Goal: Task Accomplishment & Management: Use online tool/utility

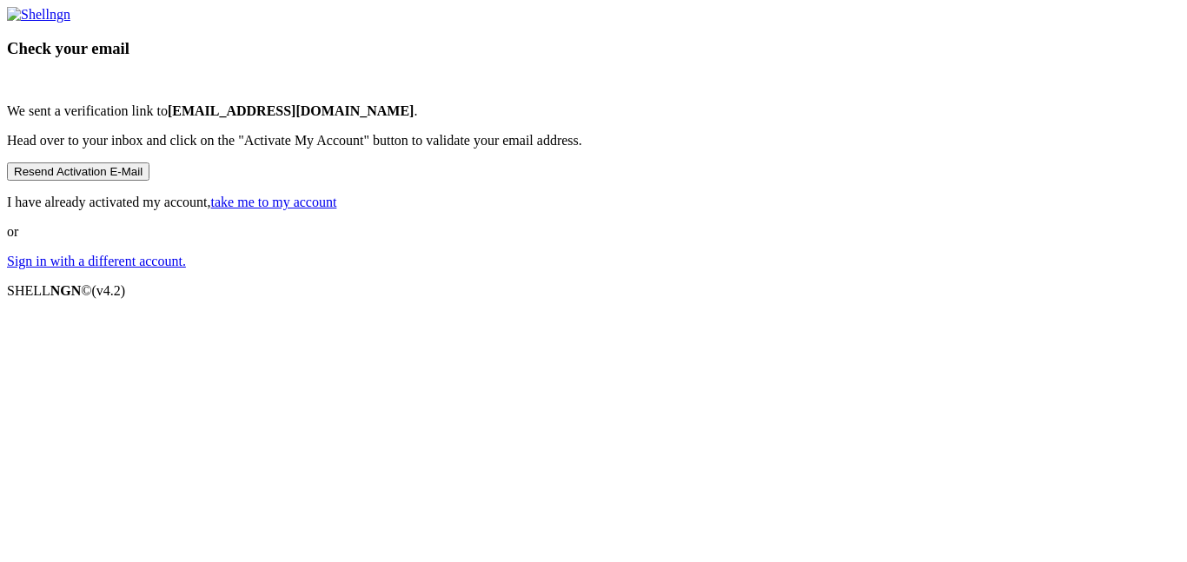
scroll to position [3, 0]
click at [337, 209] on link "take me to my account" at bounding box center [274, 202] width 126 height 15
click at [186, 269] on link "Sign in with a different account." at bounding box center [96, 261] width 179 height 15
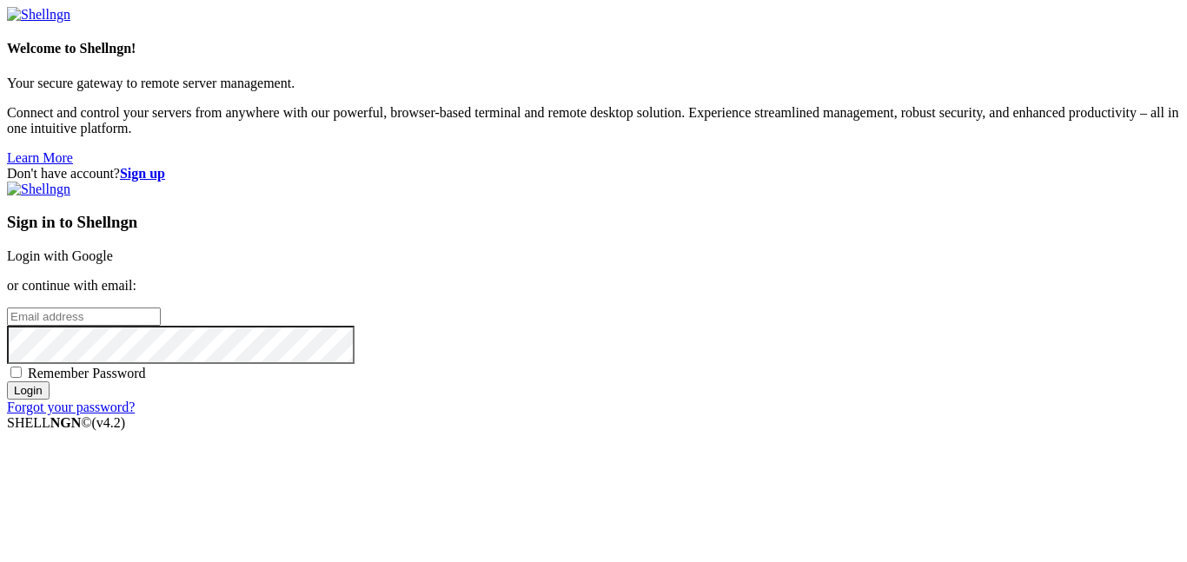
click at [161, 308] on input "email" at bounding box center [84, 317] width 154 height 18
type input "[EMAIL_ADDRESS][DOMAIN_NAME]"
click at [146, 366] on span "Remember Password" at bounding box center [87, 373] width 118 height 15
click at [22, 367] on input "Remember Password" at bounding box center [15, 372] width 11 height 11
checkbox input "true"
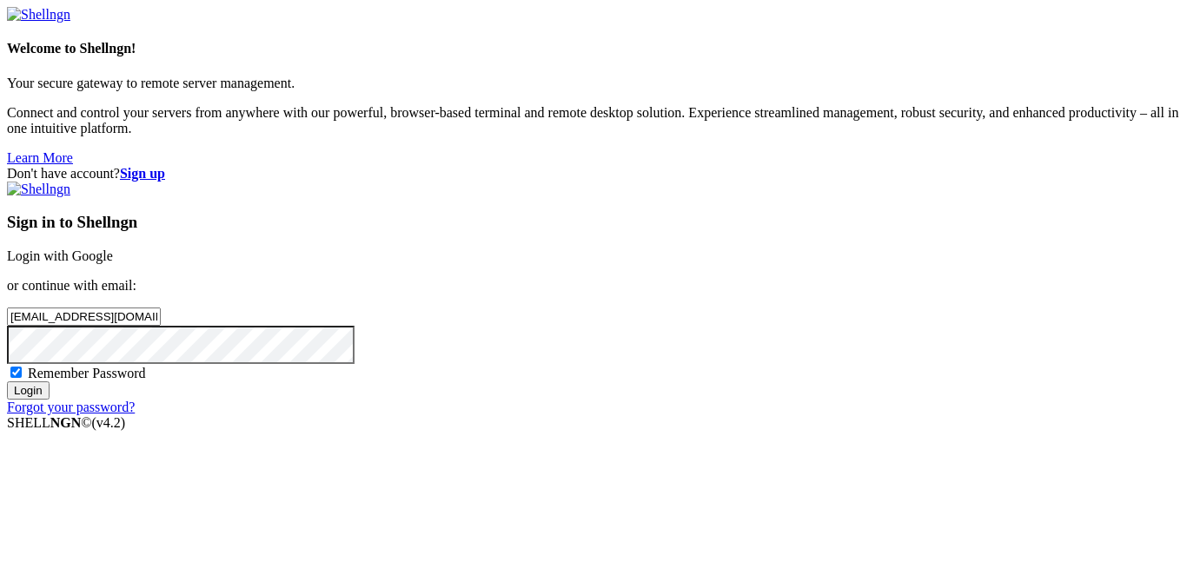
click at [50, 400] on input "Login" at bounding box center [28, 391] width 43 height 18
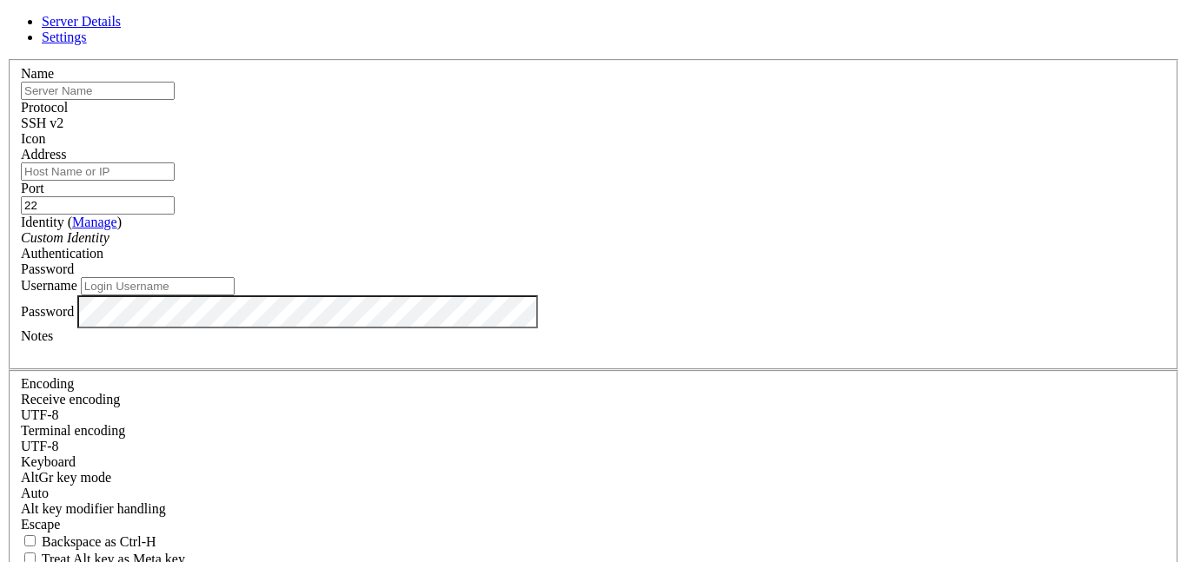
click at [175, 100] on input "text" at bounding box center [98, 91] width 154 height 18
click at [734, 116] on div "SSH v2" at bounding box center [594, 124] width 1146 height 16
click at [802, 147] on div at bounding box center [594, 147] width 1146 height 0
click at [21, 147] on span at bounding box center [21, 147] width 0 height 0
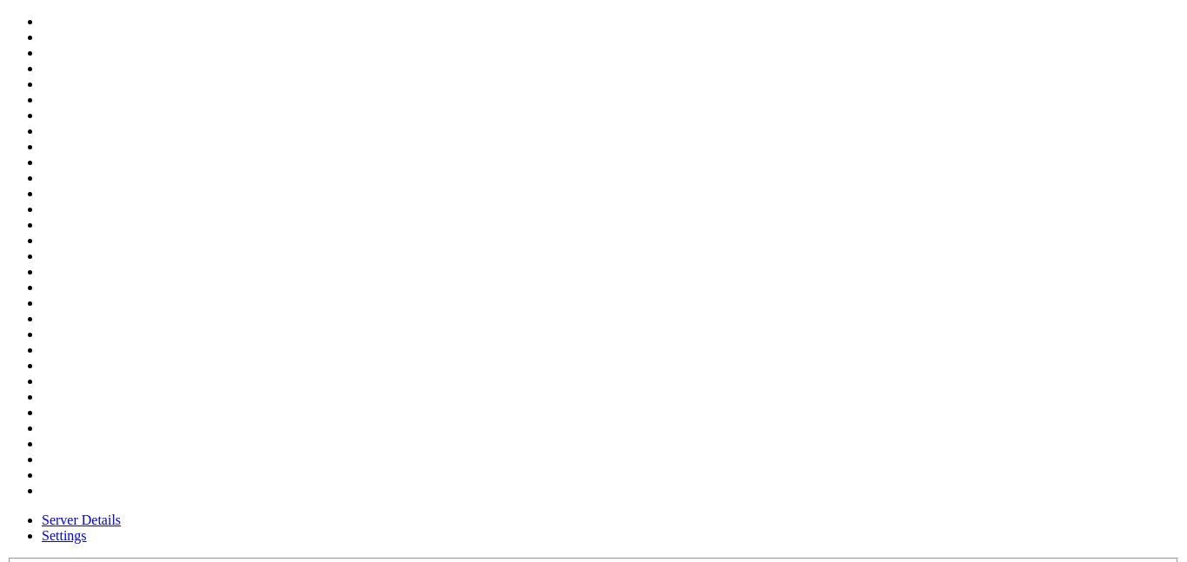
scroll to position [575, 0]
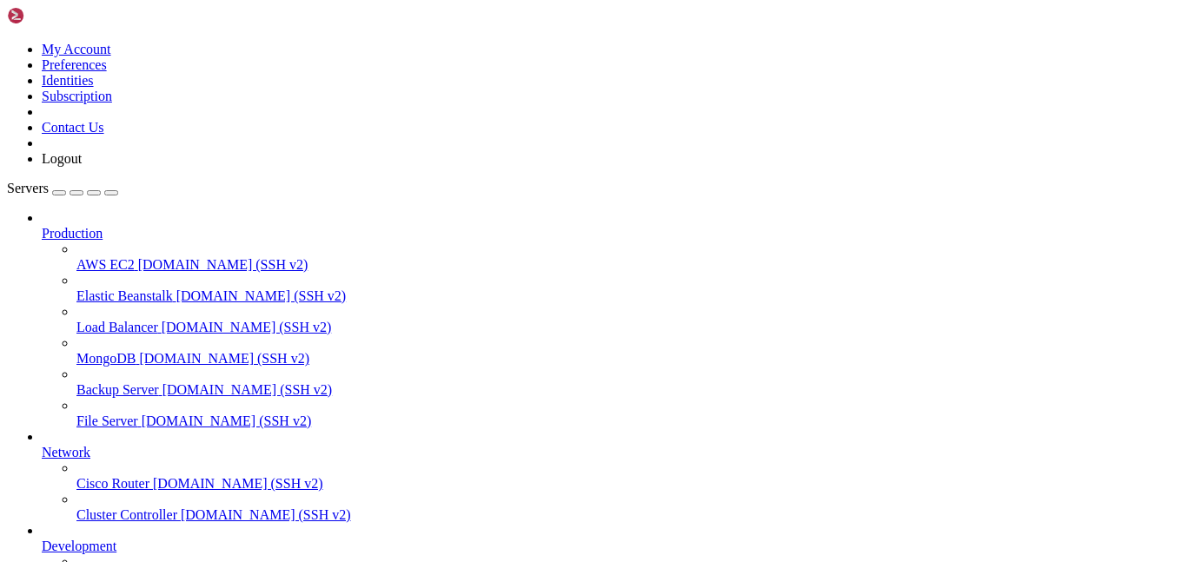
click at [42, 226] on icon at bounding box center [42, 226] width 0 height 0
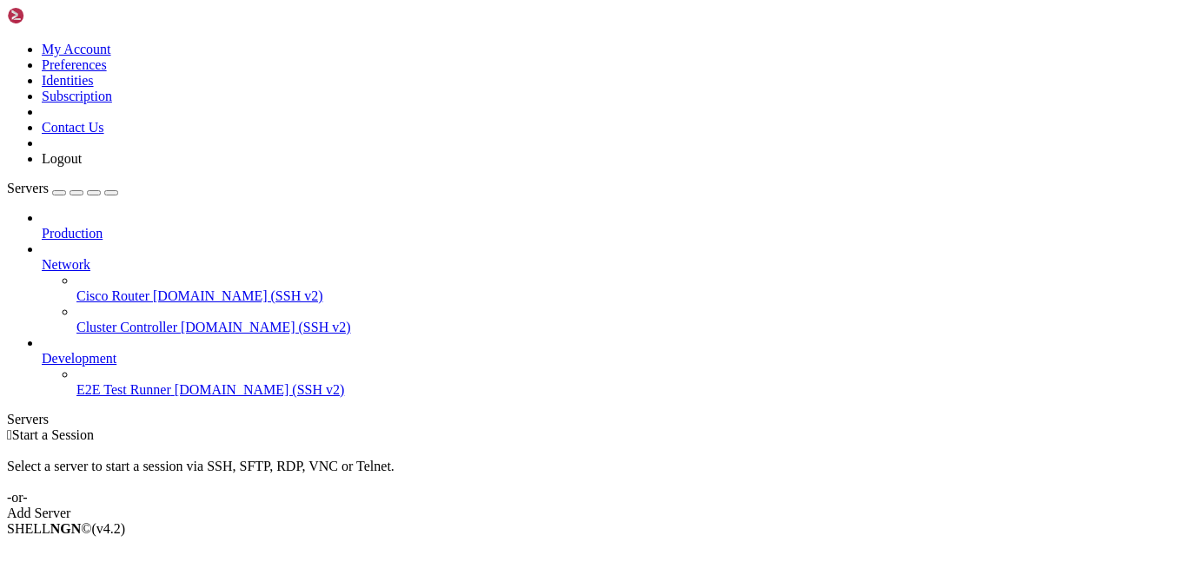
click at [42, 257] on icon at bounding box center [42, 257] width 0 height 0
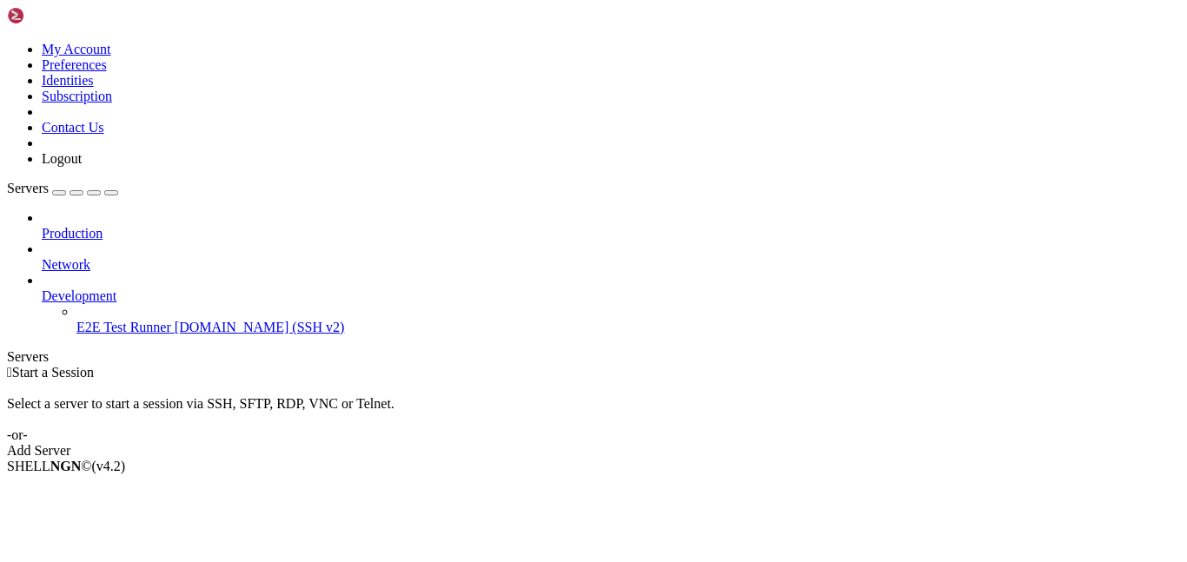
click at [116, 289] on span "Development" at bounding box center [79, 296] width 75 height 15
click at [42, 289] on icon at bounding box center [42, 289] width 0 height 0
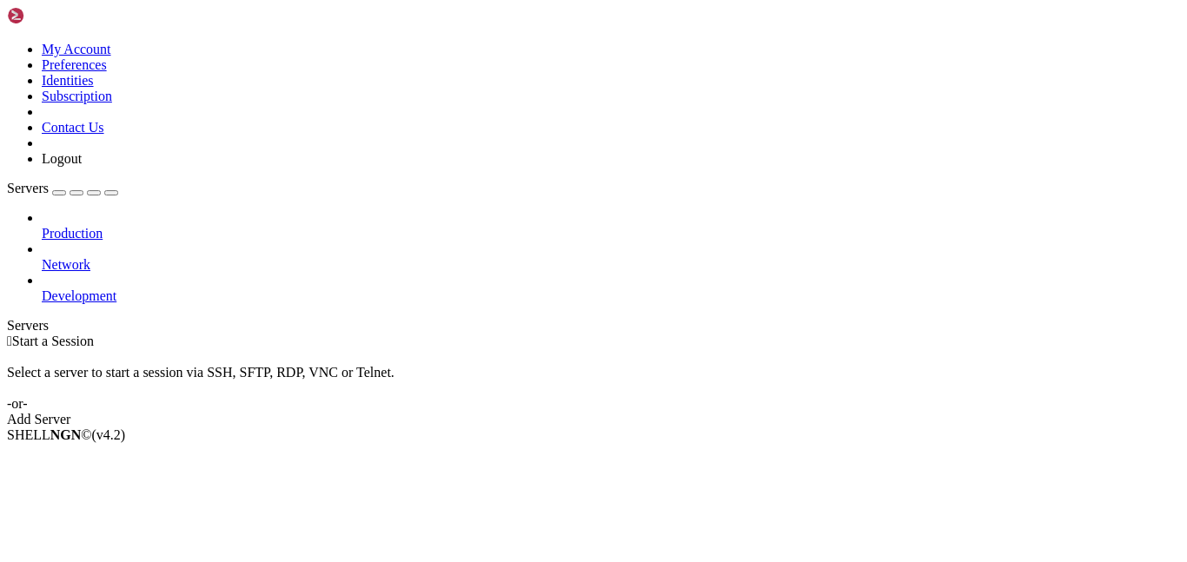
click at [716, 412] on div "Add Server" at bounding box center [593, 420] width 1173 height 16
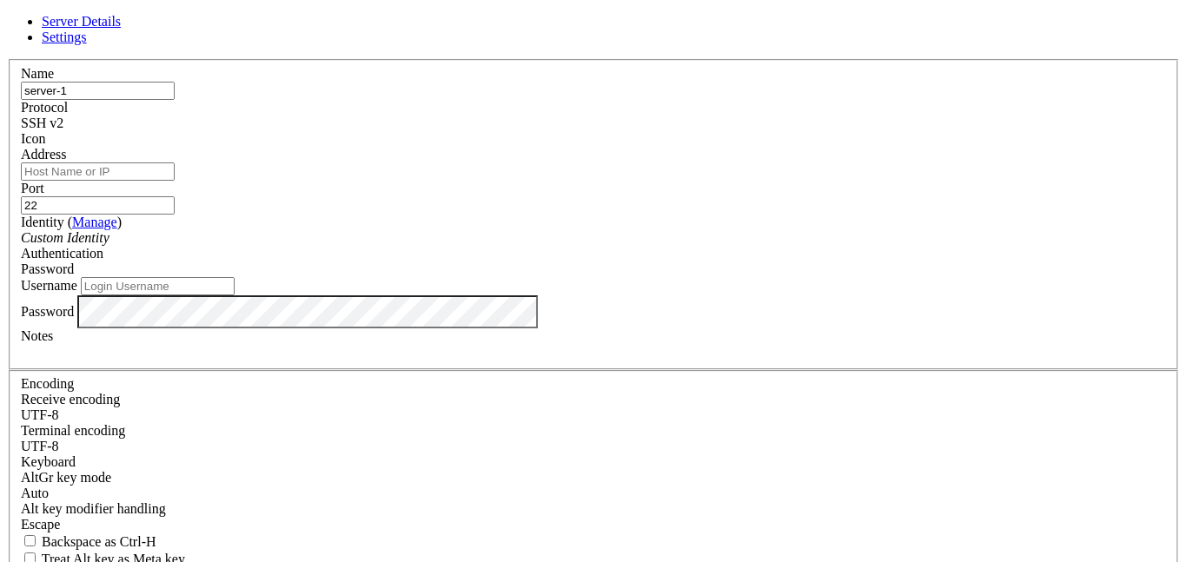
type input "server-1"
click at [175, 180] on input "Address" at bounding box center [98, 172] width 154 height 18
paste input "https://server-1.servers.evokerking.dev/"
drag, startPoint x: 415, startPoint y: 187, endPoint x: 323, endPoint y: 184, distance: 92.2
click at [323, 184] on div "Server Details Settings Name server-1 Protocol SSH v2 Icon" at bounding box center [593, 373] width 1173 height 718
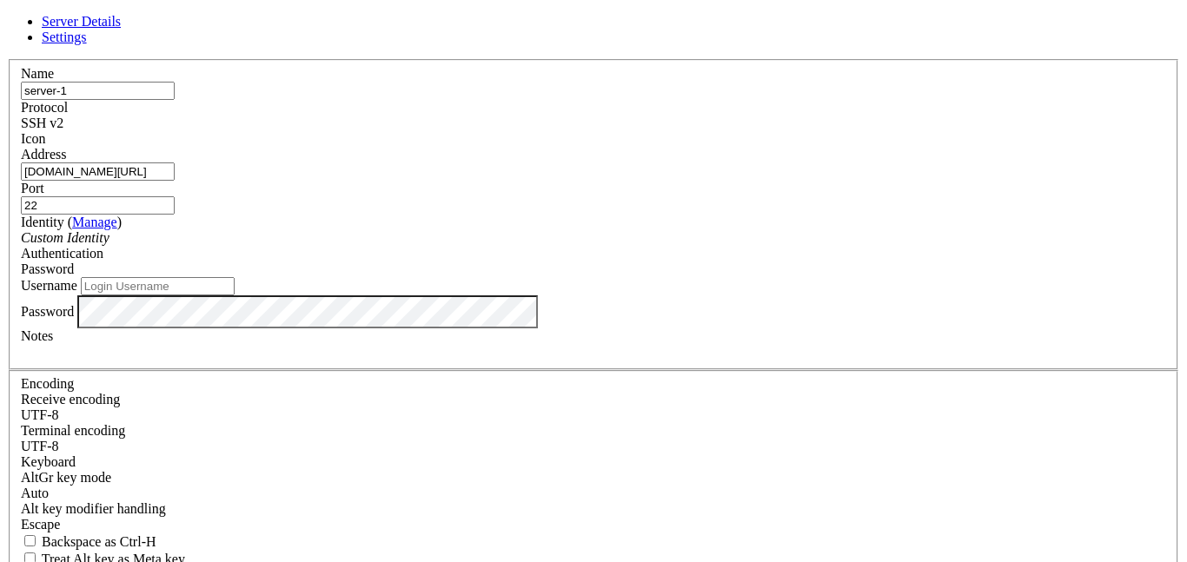
type input "server-1.servers.evokerking.dev/"
click at [500, 246] on div "Custom Identity" at bounding box center [594, 238] width 1146 height 16
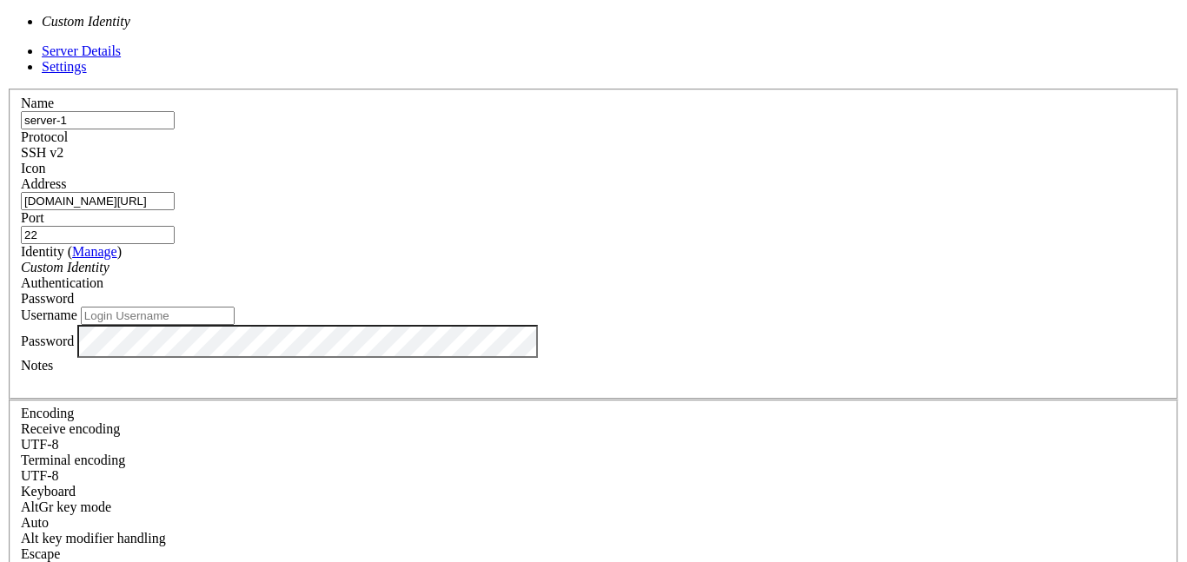
click at [507, 260] on div "Custom Identity" at bounding box center [594, 268] width 1146 height 16
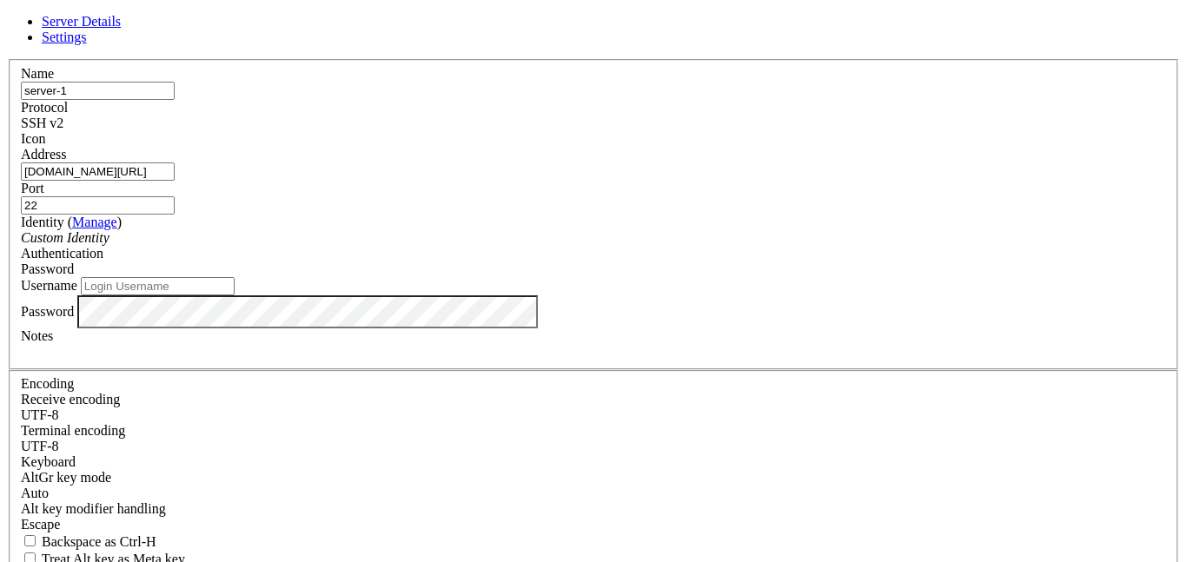
click at [235, 296] on input "Username" at bounding box center [158, 286] width 154 height 18
type input "caden"
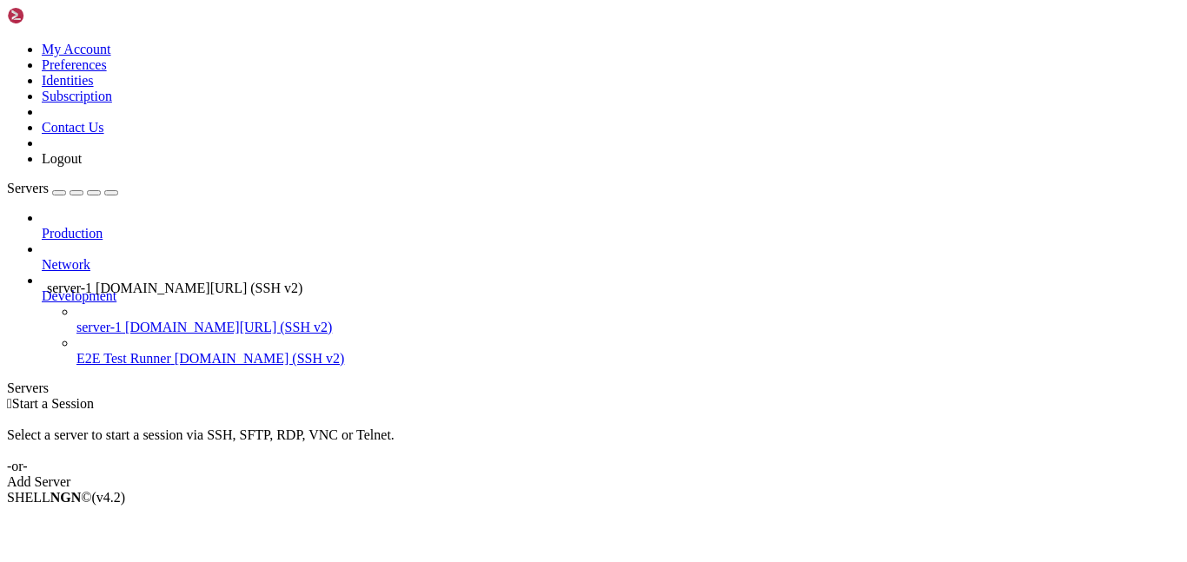
drag, startPoint x: 72, startPoint y: 230, endPoint x: 50, endPoint y: 268, distance: 43.2
click at [125, 320] on span "server-1.servers.evokerking.dev/ (SSH v2)" at bounding box center [228, 327] width 207 height 15
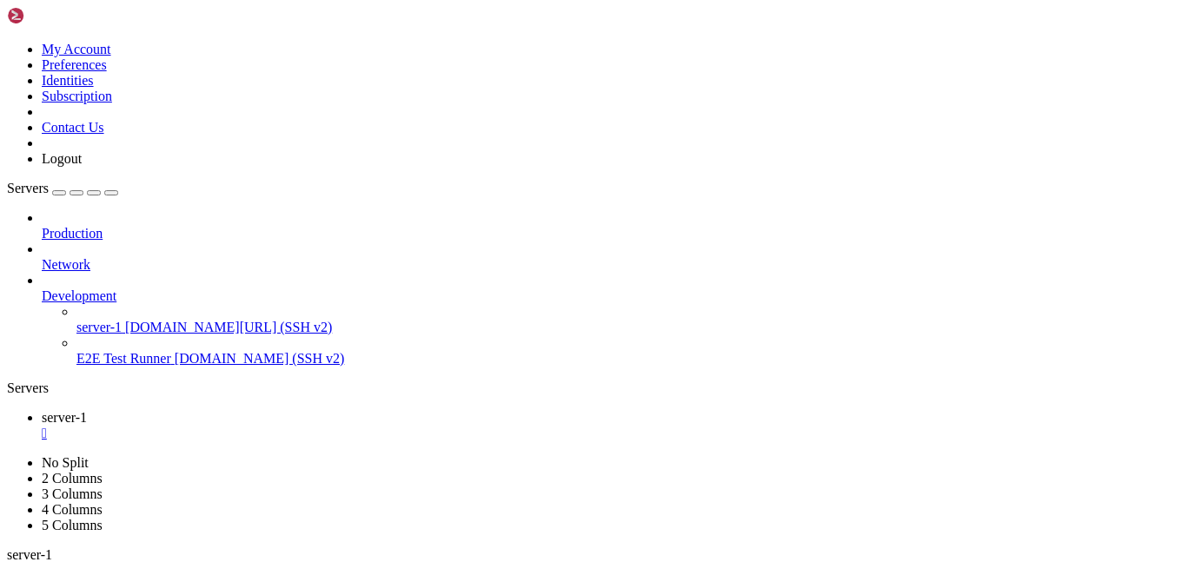
click at [42, 226] on icon at bounding box center [42, 226] width 0 height 0
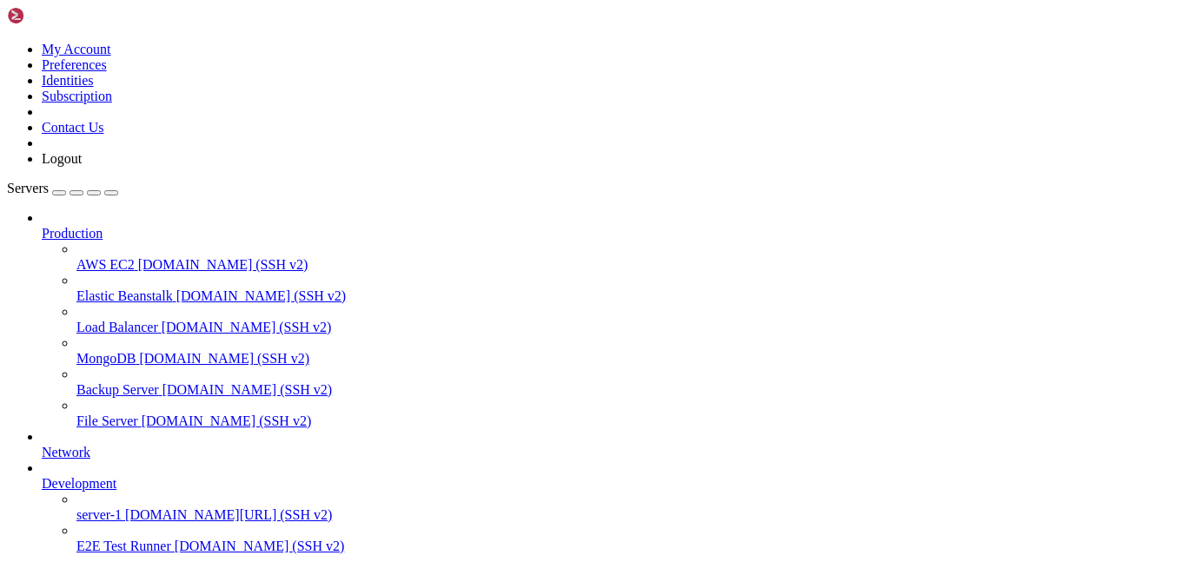
scroll to position [47, 0]
click at [138, 414] on span "File Server" at bounding box center [107, 421] width 62 height 15
